Goal: Information Seeking & Learning: Find specific fact

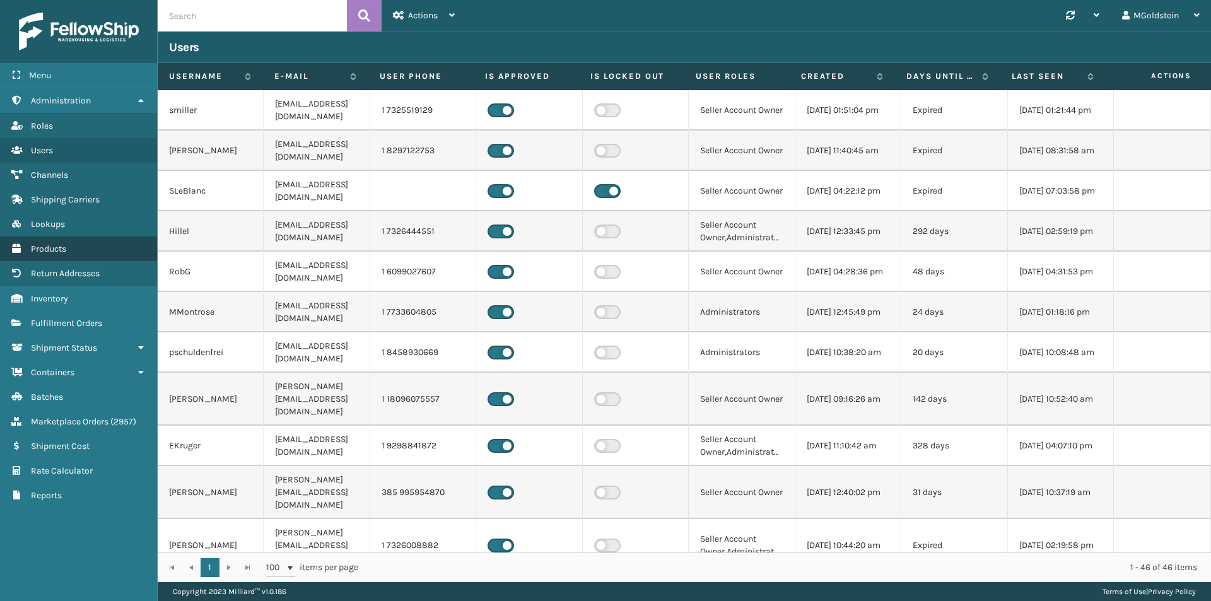
click at [49, 253] on span "Products" at bounding box center [48, 249] width 35 height 11
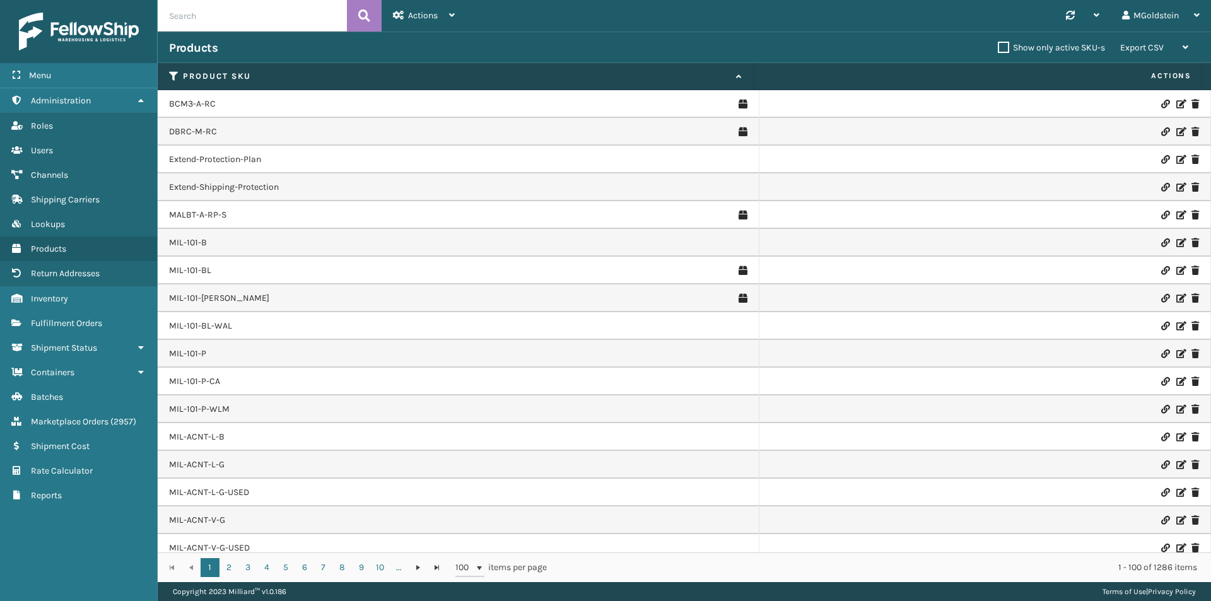
click at [237, 20] on input "text" at bounding box center [252, 16] width 189 height 32
paste input "MIL-BBA-HA8"
type input "MIL-BBA-HA8"
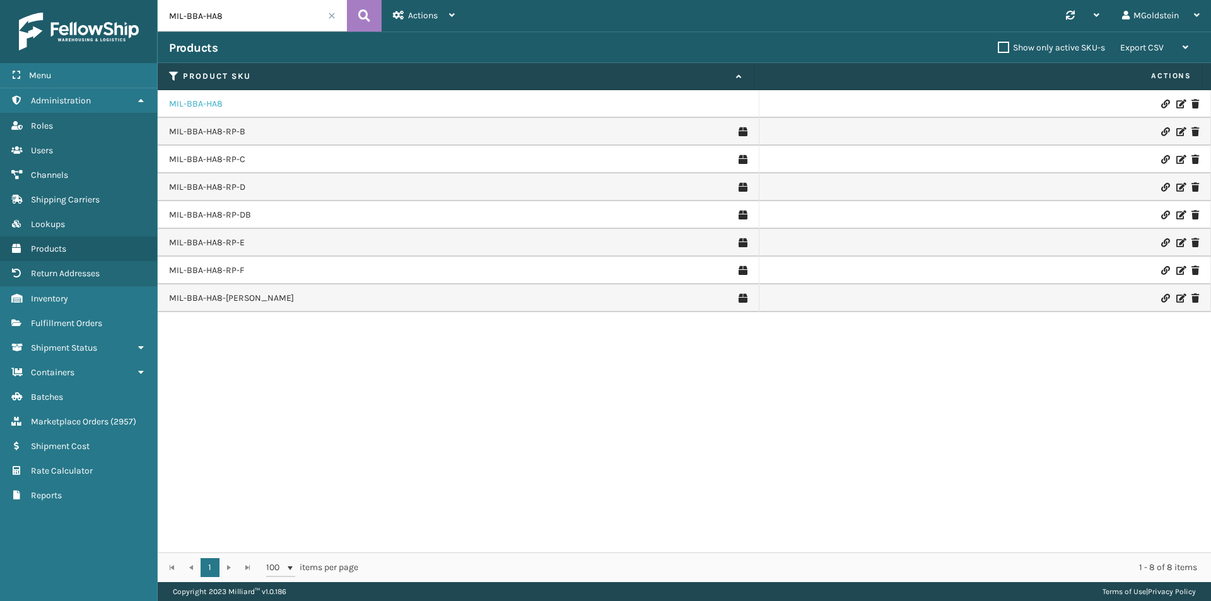
click at [211, 101] on link "MIL-BBA-HA8" at bounding box center [196, 104] width 54 height 13
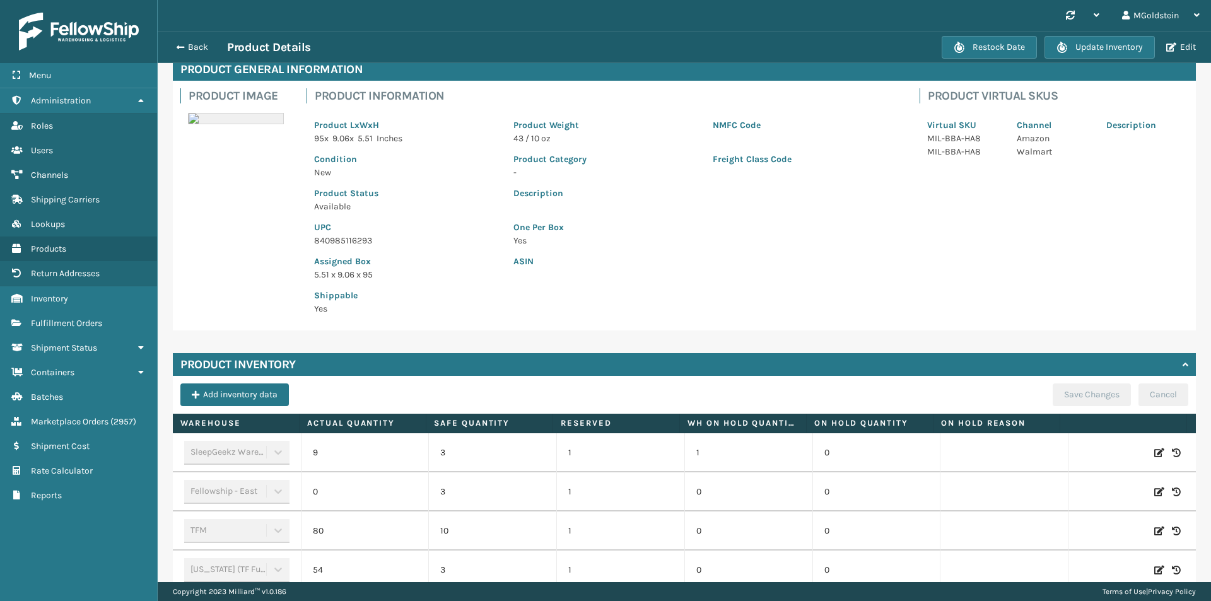
scroll to position [173, 0]
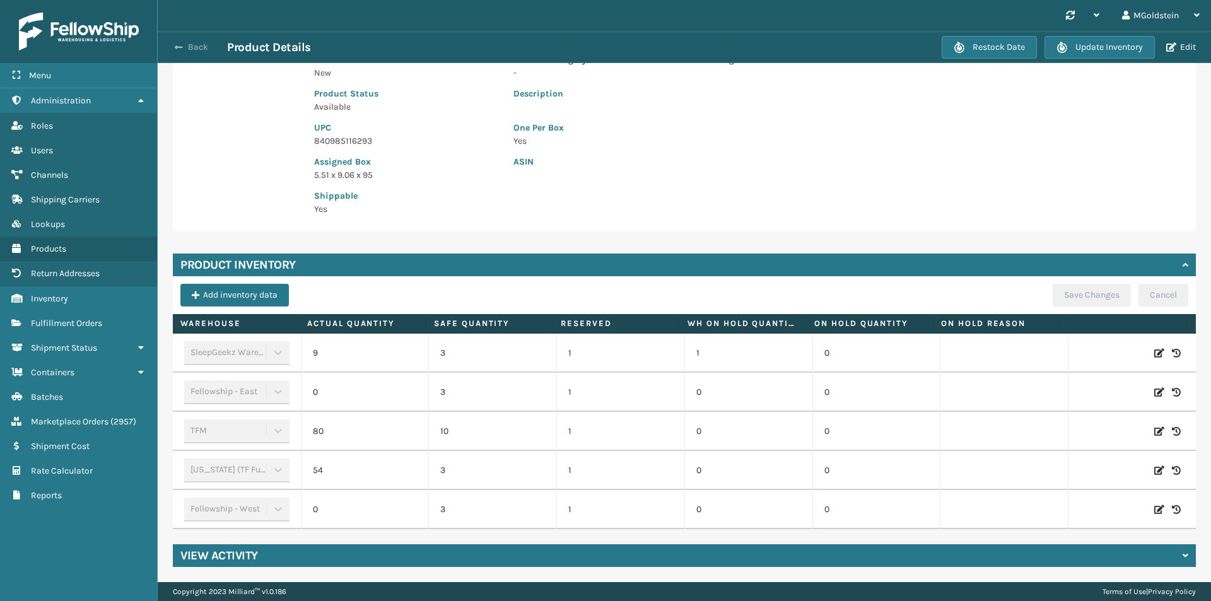
click at [194, 44] on button "Back" at bounding box center [198, 47] width 58 height 11
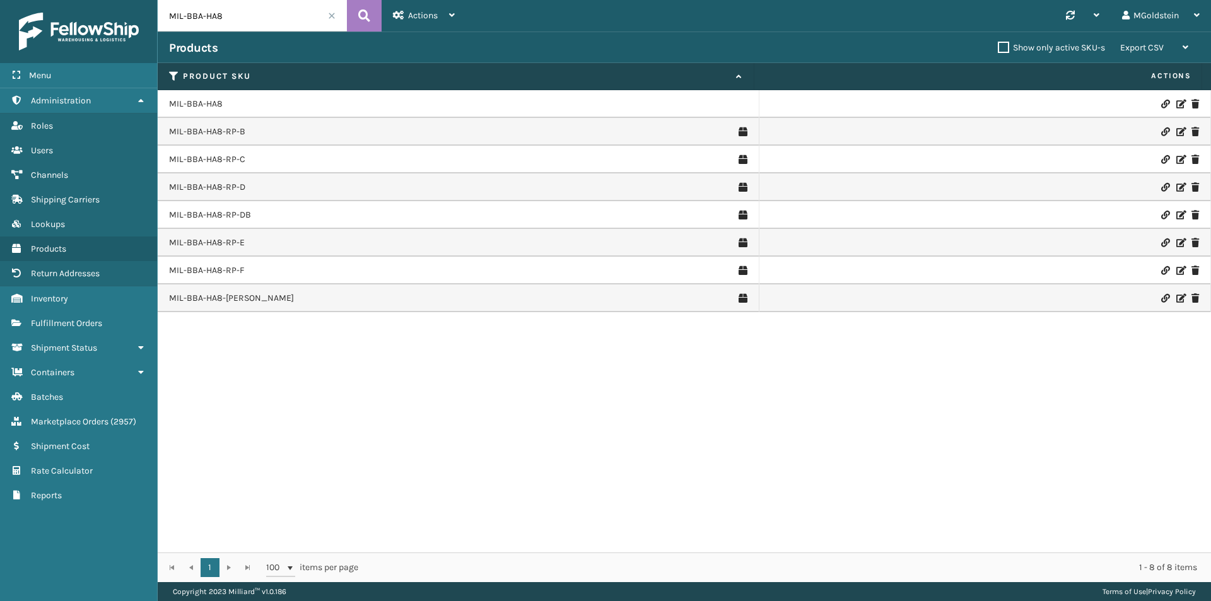
drag, startPoint x: 271, startPoint y: 13, endPoint x: 139, endPoint y: 15, distance: 131.2
click at [139, 0] on div "Menu Administration Roles Users Channels Shipping Carriers Lookups Products Ret…" at bounding box center [605, 0] width 1211 height 0
paste input "CM2-C"
type input "MIL-BCM2-C"
click at [363, 12] on icon at bounding box center [364, 15] width 12 height 19
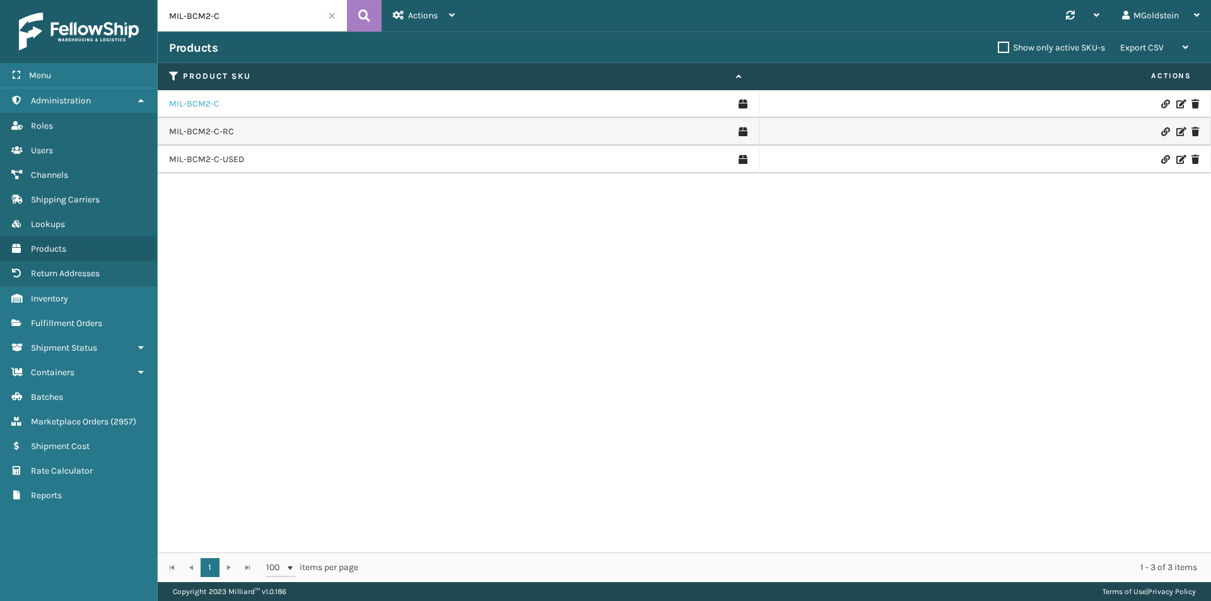
click at [200, 109] on link "MIL-BCM2-C" at bounding box center [194, 104] width 50 height 13
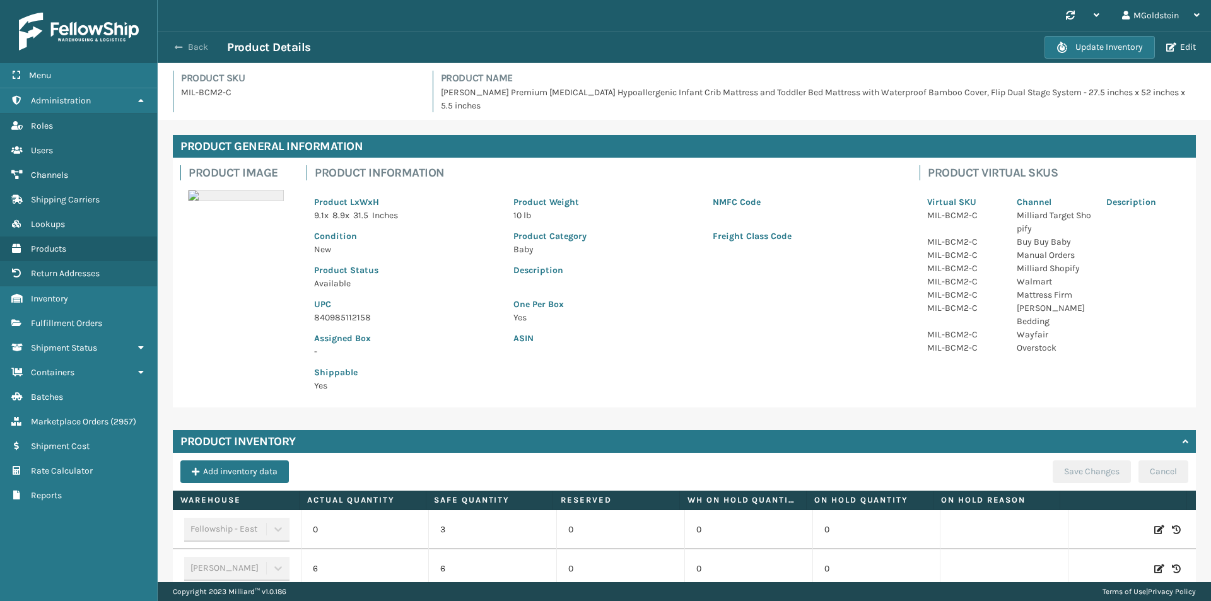
click at [203, 44] on button "Back" at bounding box center [198, 47] width 58 height 11
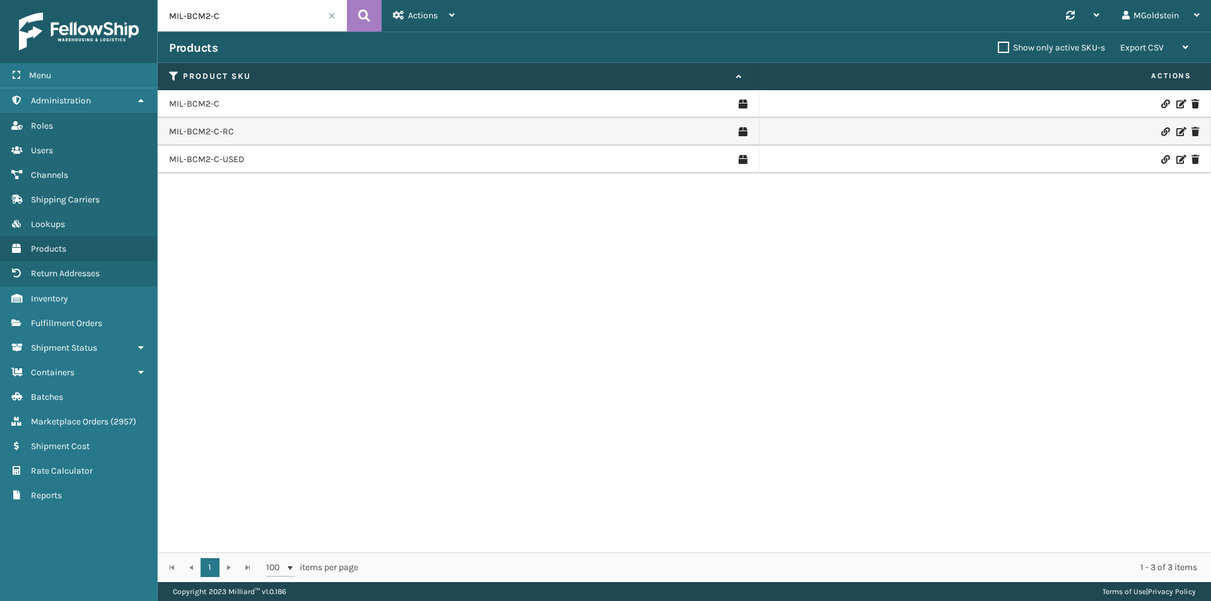
drag, startPoint x: 240, startPoint y: 13, endPoint x: 139, endPoint y: 11, distance: 100.3
click at [139, 0] on div "Menu Administration Roles Users Channels Shipping Carriers Lookups Products Ret…" at bounding box center [605, 0] width 1211 height 0
paste input "CFB-DL"
type input "MIL-CFB-DL"
click at [375, 15] on button at bounding box center [364, 16] width 35 height 32
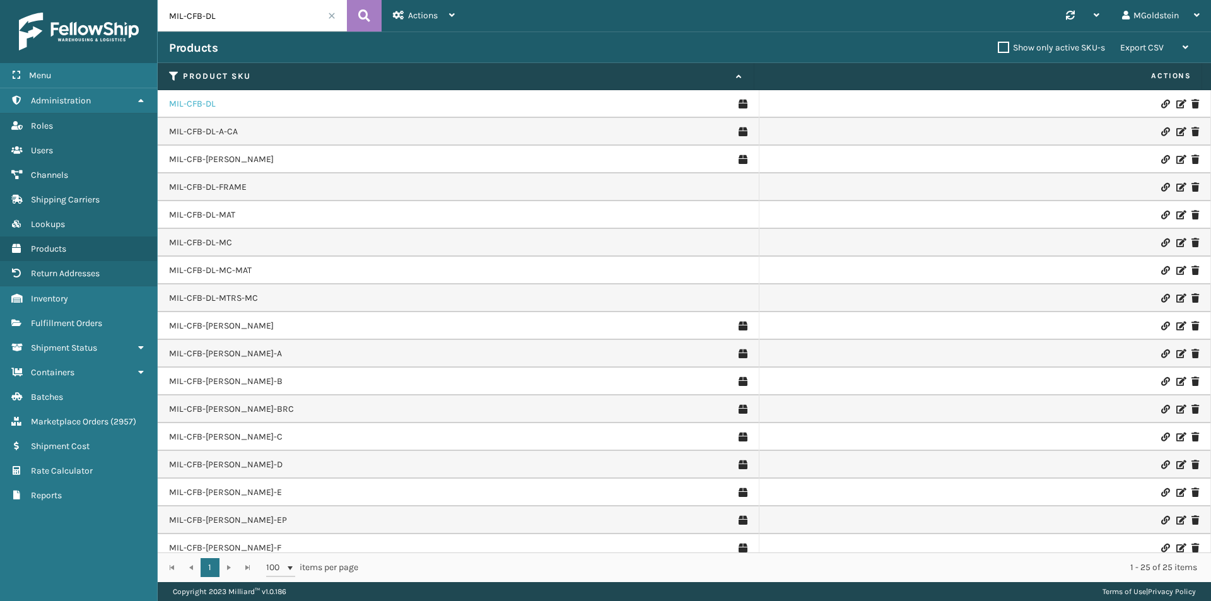
click at [194, 105] on link "MIL-CFB-DL" at bounding box center [192, 104] width 47 height 13
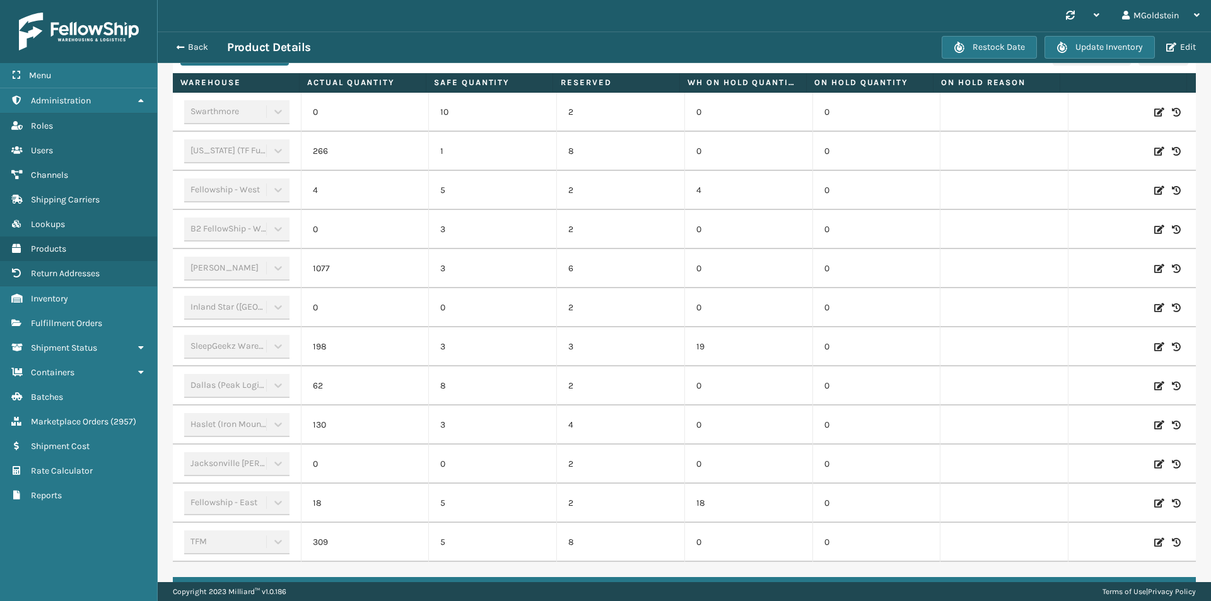
scroll to position [442, 0]
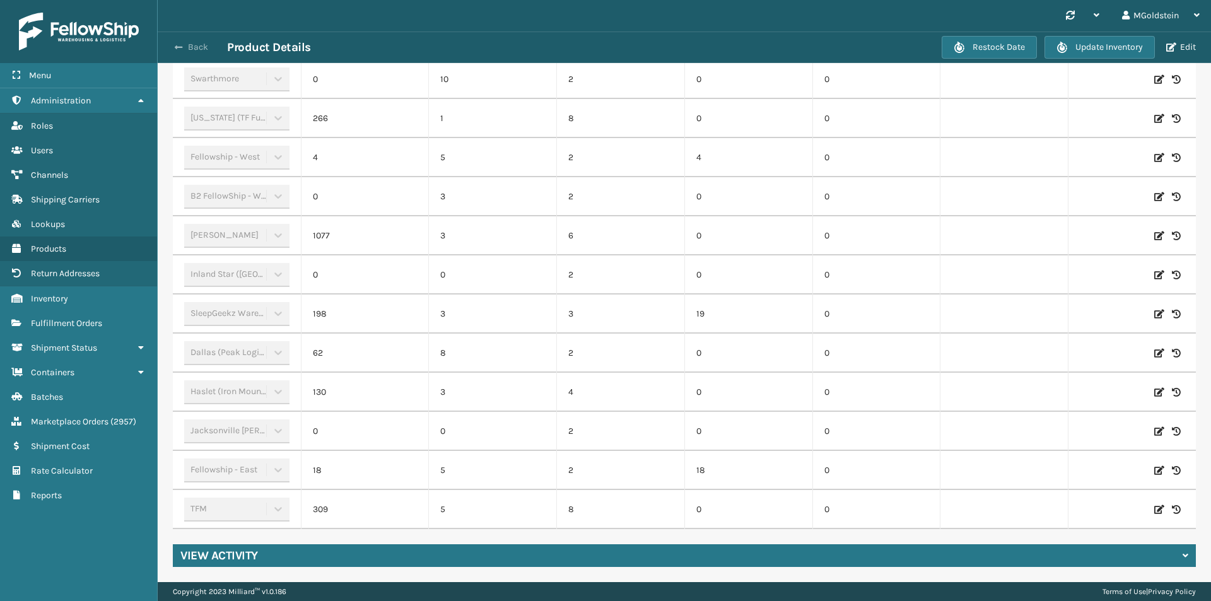
click at [196, 47] on button "Back" at bounding box center [198, 47] width 58 height 11
